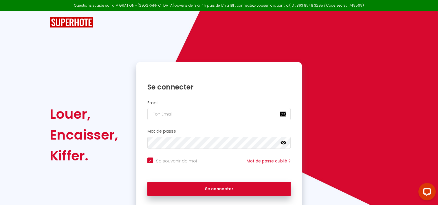
checkbox input "true"
click at [283, 143] on icon at bounding box center [284, 143] width 6 height 6
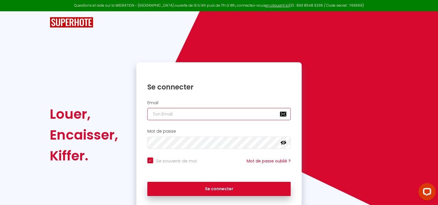
click at [207, 110] on input "email" at bounding box center [219, 114] width 144 height 12
click at [190, 114] on input "email" at bounding box center [219, 114] width 144 height 12
type input "j"
checkbox input "true"
type input "ju"
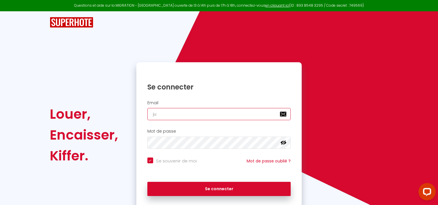
checkbox input "true"
type input "[EMAIL_ADDRESS][DOMAIN_NAME]"
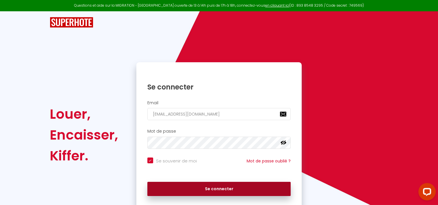
click at [197, 192] on button "Se connecter" at bounding box center [219, 189] width 144 height 14
checkbox input "true"
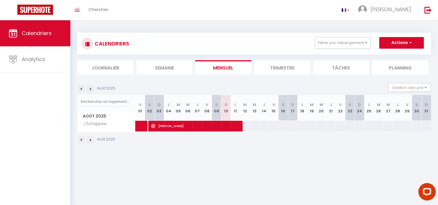
click at [294, 70] on li "Trimestre" at bounding box center [282, 67] width 56 height 14
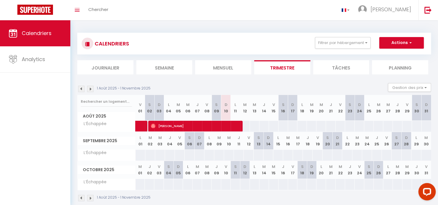
click at [358, 65] on li "Tâches" at bounding box center [341, 67] width 56 height 14
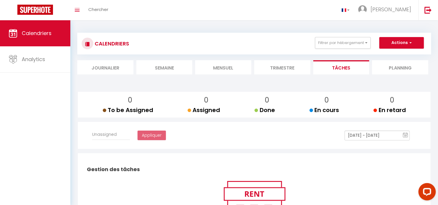
select select
click at [288, 71] on li "Trimestre" at bounding box center [282, 67] width 56 height 14
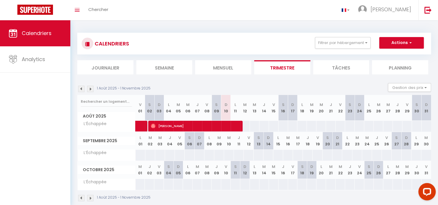
click at [384, 64] on li "Planning" at bounding box center [400, 67] width 56 height 14
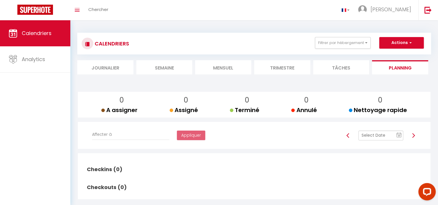
click at [282, 66] on li "Trimestre" at bounding box center [282, 67] width 56 height 14
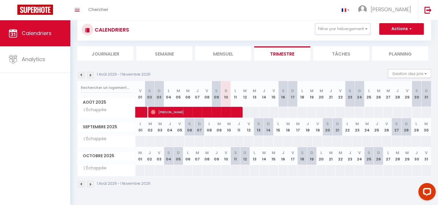
scroll to position [20, 0]
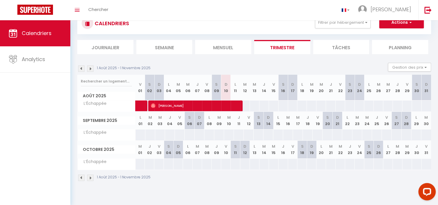
click at [89, 71] on img at bounding box center [90, 68] width 6 height 6
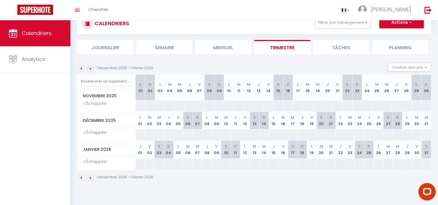
click at [89, 70] on img at bounding box center [90, 68] width 6 height 6
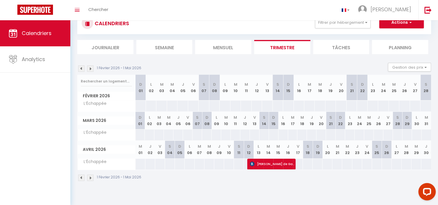
click at [89, 70] on img at bounding box center [90, 68] width 6 height 6
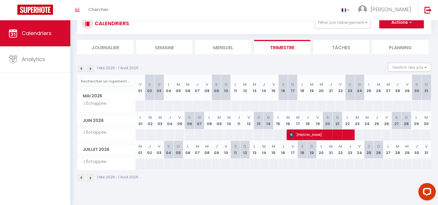
click at [89, 70] on img at bounding box center [90, 68] width 6 height 6
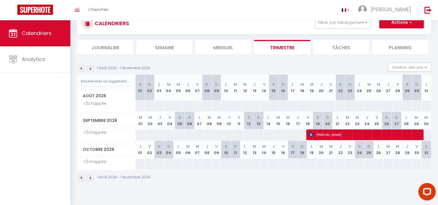
click at [89, 70] on img at bounding box center [90, 68] width 6 height 6
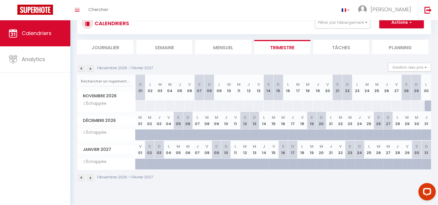
click at [81, 70] on img at bounding box center [81, 68] width 6 height 6
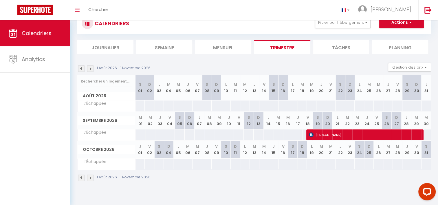
click at [81, 70] on img at bounding box center [81, 68] width 6 height 6
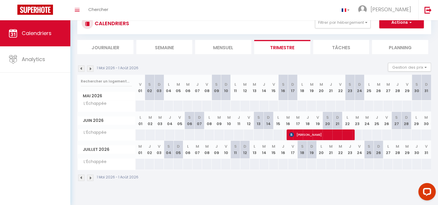
click at [81, 70] on img at bounding box center [81, 68] width 6 height 6
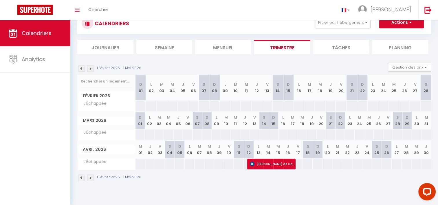
click at [81, 70] on img at bounding box center [81, 68] width 6 height 6
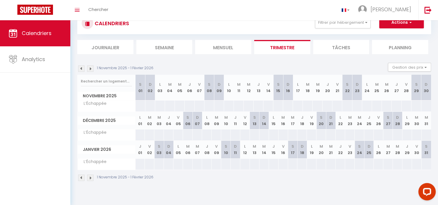
click at [81, 70] on img at bounding box center [81, 68] width 6 height 6
select select
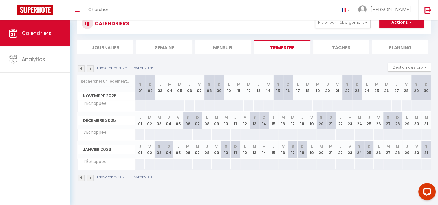
select select
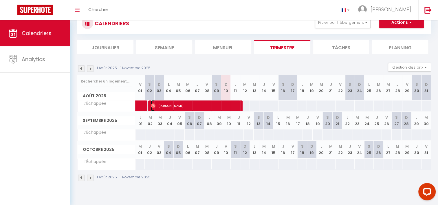
click at [186, 107] on span "[PERSON_NAME]" at bounding box center [195, 105] width 89 height 11
select select "OK"
select select "1"
select select "0"
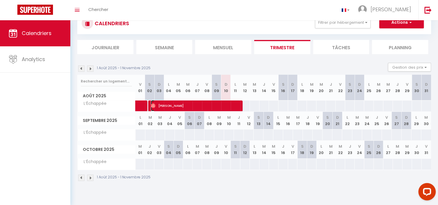
select select "1"
select select
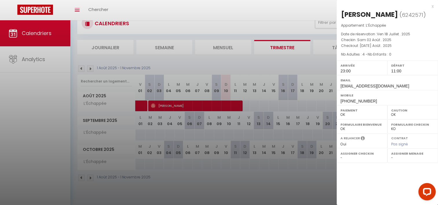
click at [268, 182] on div at bounding box center [219, 102] width 438 height 205
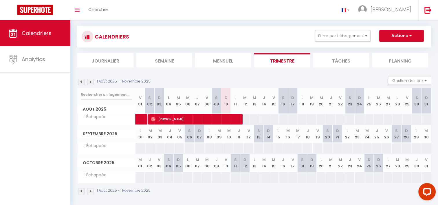
scroll to position [0, 0]
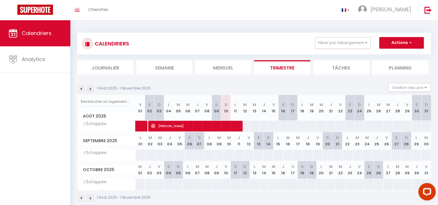
click at [238, 68] on li "Mensuel" at bounding box center [223, 67] width 56 height 14
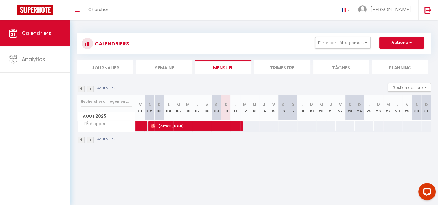
click at [169, 70] on li "Semaine" at bounding box center [164, 67] width 56 height 14
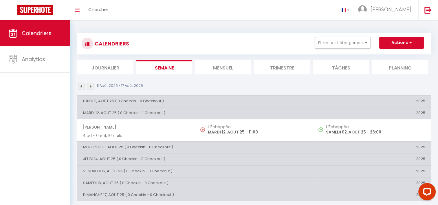
click at [111, 70] on li "Journalier" at bounding box center [105, 67] width 56 height 14
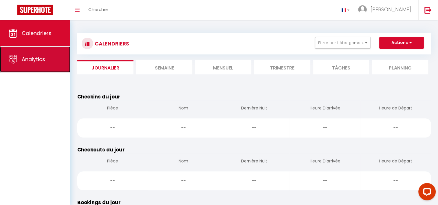
click at [34, 62] on span "Analytics" at bounding box center [33, 59] width 23 height 7
select select "2025"
select select "8"
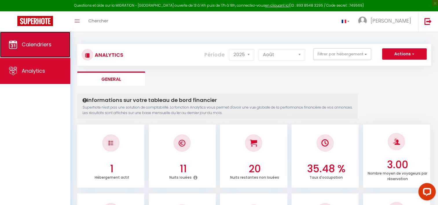
click at [34, 46] on span "Calendriers" at bounding box center [37, 44] width 30 height 7
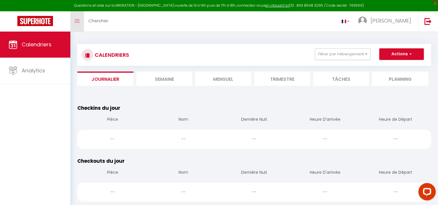
click at [76, 22] on icon "Toggle menubar" at bounding box center [77, 20] width 5 height 3
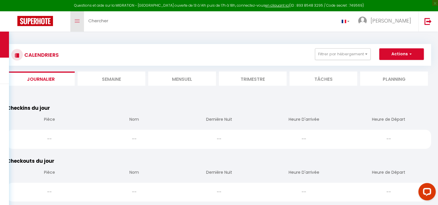
click at [76, 22] on icon "Toggle menubar" at bounding box center [77, 20] width 5 height 3
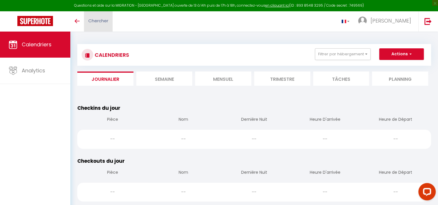
click at [97, 19] on span "Chercher" at bounding box center [98, 21] width 20 height 6
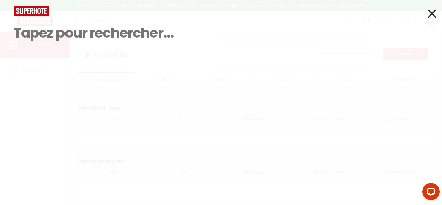
drag, startPoint x: 345, startPoint y: 67, endPoint x: 347, endPoint y: 72, distance: 6.0
click at [345, 67] on div "Résultat de la recherche Id Appart Voyageur Checkin Checkout Nuits Pers. Platef…" at bounding box center [221, 43] width 424 height 75
click at [432, 13] on icon at bounding box center [432, 13] width 8 height 14
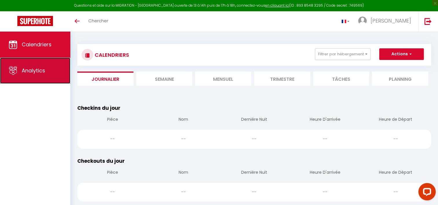
click at [36, 71] on span "Analytics" at bounding box center [33, 70] width 23 height 7
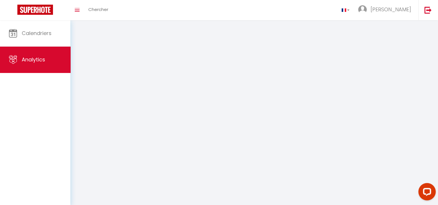
select select "2025"
select select "8"
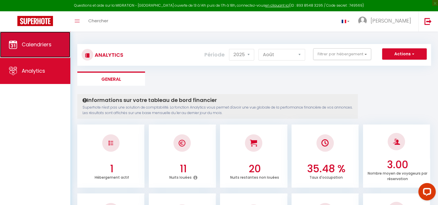
click at [32, 46] on span "Calendriers" at bounding box center [37, 44] width 30 height 7
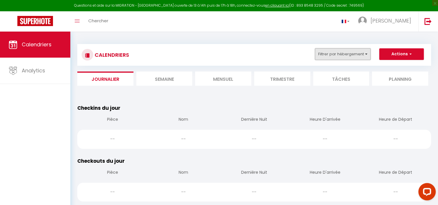
click at [335, 56] on button "Filtrer par hébergement" at bounding box center [343, 54] width 56 height 12
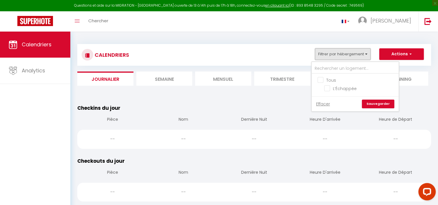
click at [335, 56] on button "Filtrer par hébergement" at bounding box center [343, 54] width 56 height 12
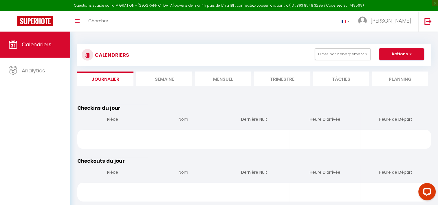
click at [416, 53] on button "Actions" at bounding box center [401, 54] width 45 height 12
click at [173, 63] on div "CALENDRIERS Filtrer par hébergement Tous L’Échappée Effacer Sauvegarder Actions…" at bounding box center [254, 55] width 354 height 22
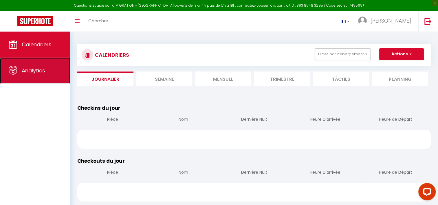
click at [18, 77] on link "Analytics" at bounding box center [35, 71] width 70 height 26
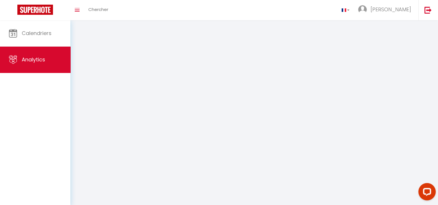
select select "2025"
select select "8"
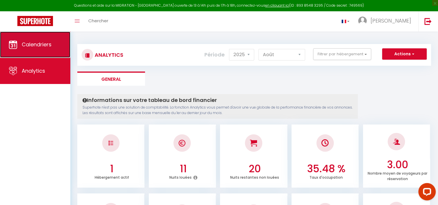
click at [25, 50] on link "Calendriers" at bounding box center [35, 45] width 70 height 26
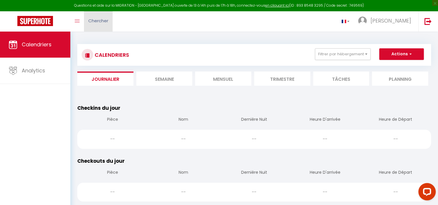
click at [98, 18] on span "Chercher" at bounding box center [98, 21] width 20 height 6
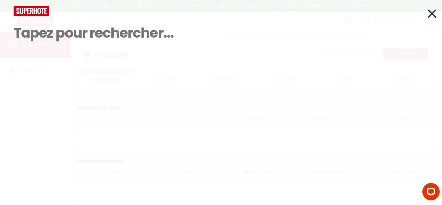
click at [428, 12] on div at bounding box center [221, 11] width 424 height 10
click at [430, 13] on icon at bounding box center [432, 13] width 8 height 14
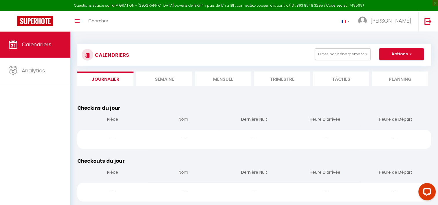
click at [410, 54] on span "button" at bounding box center [409, 54] width 3 height 6
click at [160, 78] on li "Semaine" at bounding box center [164, 79] width 56 height 14
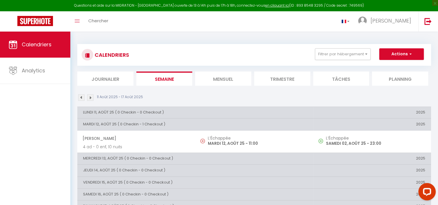
click at [248, 76] on li "Mensuel" at bounding box center [223, 79] width 56 height 14
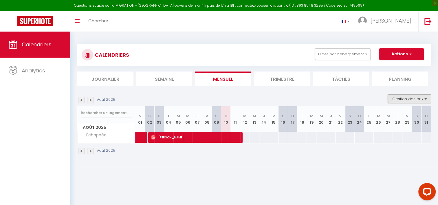
click at [427, 100] on button "Gestion des prix" at bounding box center [409, 98] width 43 height 9
click at [381, 137] on input "Disponibilité" at bounding box center [405, 137] width 52 height 6
checkbox input "true"
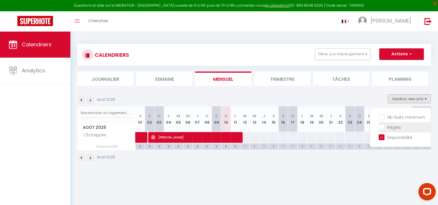
click at [381, 126] on input "Règles" at bounding box center [405, 127] width 52 height 6
checkbox input "true"
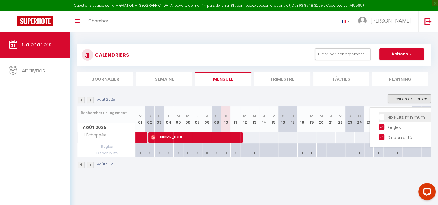
click at [380, 117] on input "Nb Nuits minimum" at bounding box center [405, 117] width 52 height 6
checkbox input "true"
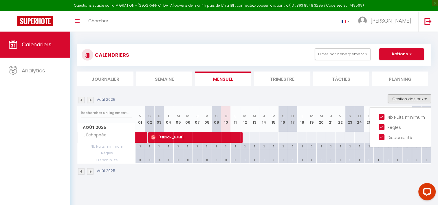
click at [363, 183] on div "CALENDRIERS Filtrer par hébergement Tous L’Échappée Effacer Sauvegarder Actions…" at bounding box center [254, 110] width 368 height 156
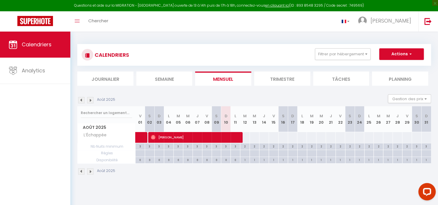
click at [90, 170] on img at bounding box center [90, 171] width 6 height 6
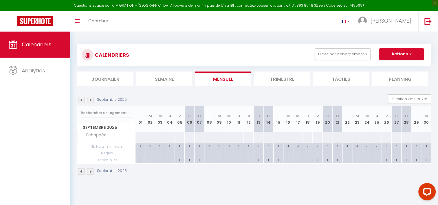
click at [90, 170] on img at bounding box center [90, 171] width 6 height 6
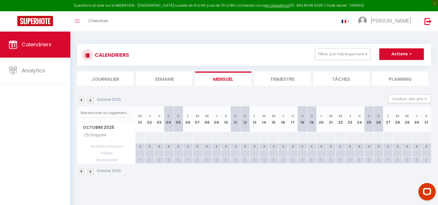
click at [90, 170] on img at bounding box center [90, 171] width 6 height 6
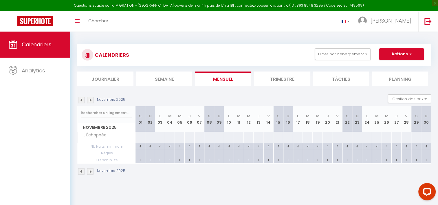
click at [81, 172] on img at bounding box center [81, 171] width 6 height 6
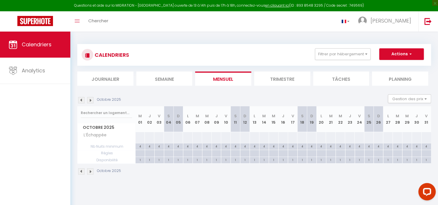
click at [81, 172] on img at bounding box center [81, 171] width 6 height 6
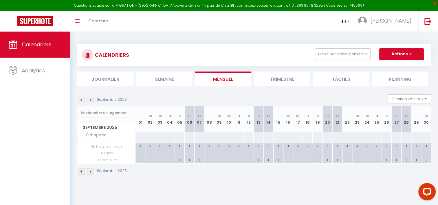
click at [81, 172] on img at bounding box center [81, 171] width 6 height 6
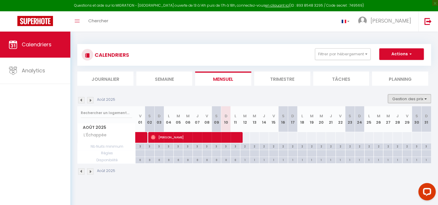
click at [428, 98] on button "Gestion des prix" at bounding box center [409, 98] width 43 height 9
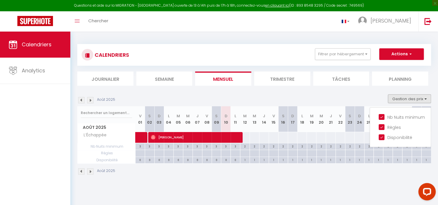
click at [80, 171] on img at bounding box center [81, 171] width 6 height 6
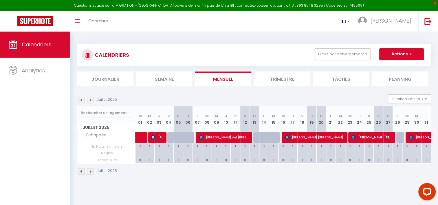
click at [91, 171] on img at bounding box center [90, 171] width 6 height 6
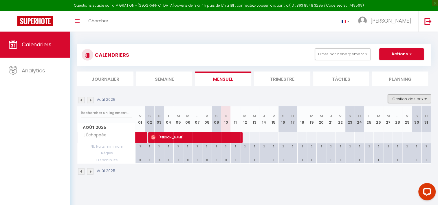
click at [419, 97] on button "Gestion des prix" at bounding box center [409, 98] width 43 height 9
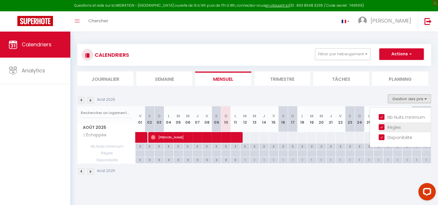
click at [380, 128] on input "Règles" at bounding box center [405, 127] width 52 height 6
checkbox input "false"
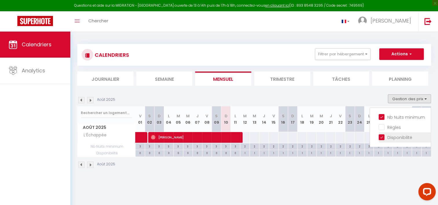
click at [382, 135] on input "Disponibilité" at bounding box center [405, 137] width 52 height 6
checkbox input "false"
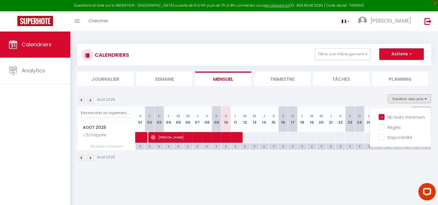
click at [315, 166] on div "Août 2025" at bounding box center [254, 158] width 354 height 17
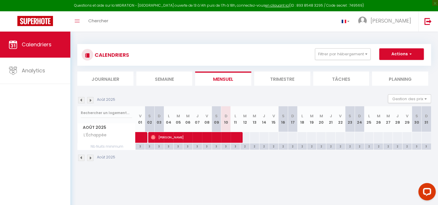
click at [270, 80] on li "Trimestre" at bounding box center [282, 79] width 56 height 14
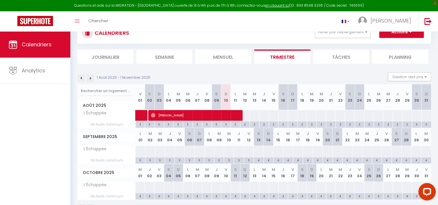
scroll to position [40, 0]
